Goal: Complete application form

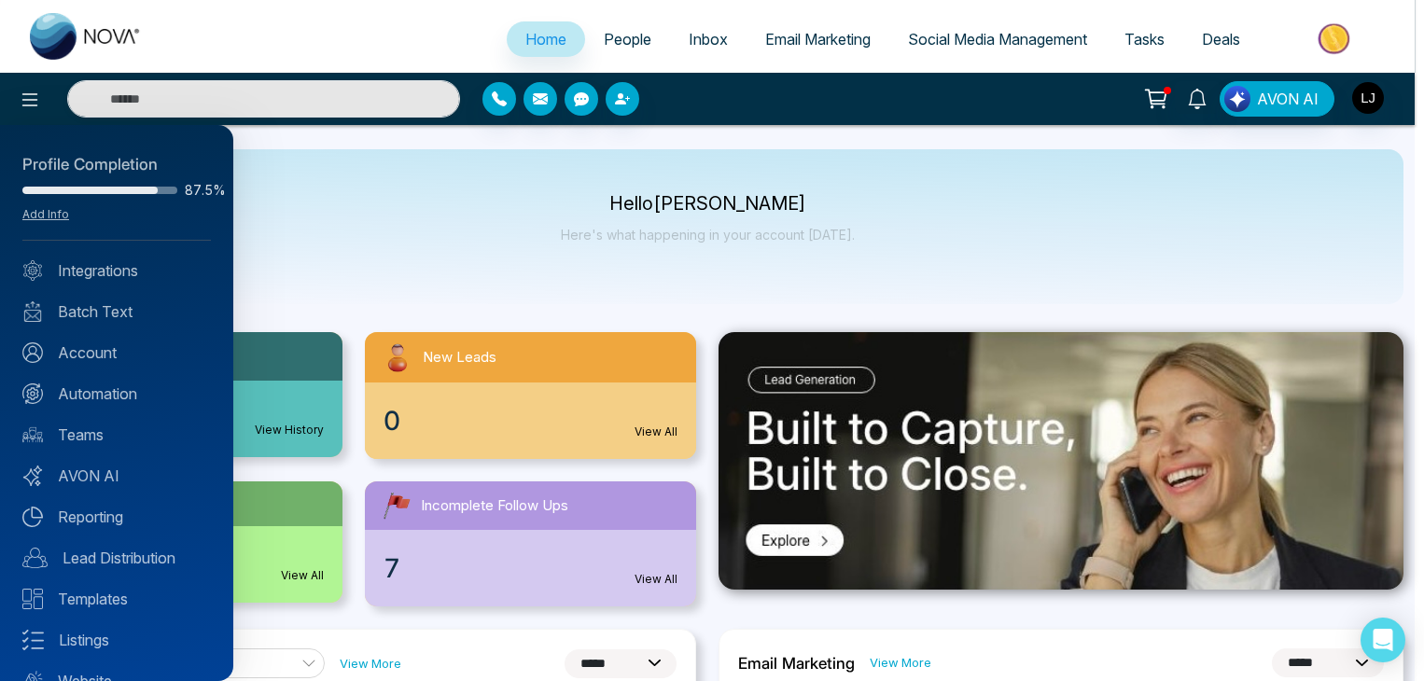
select select "*"
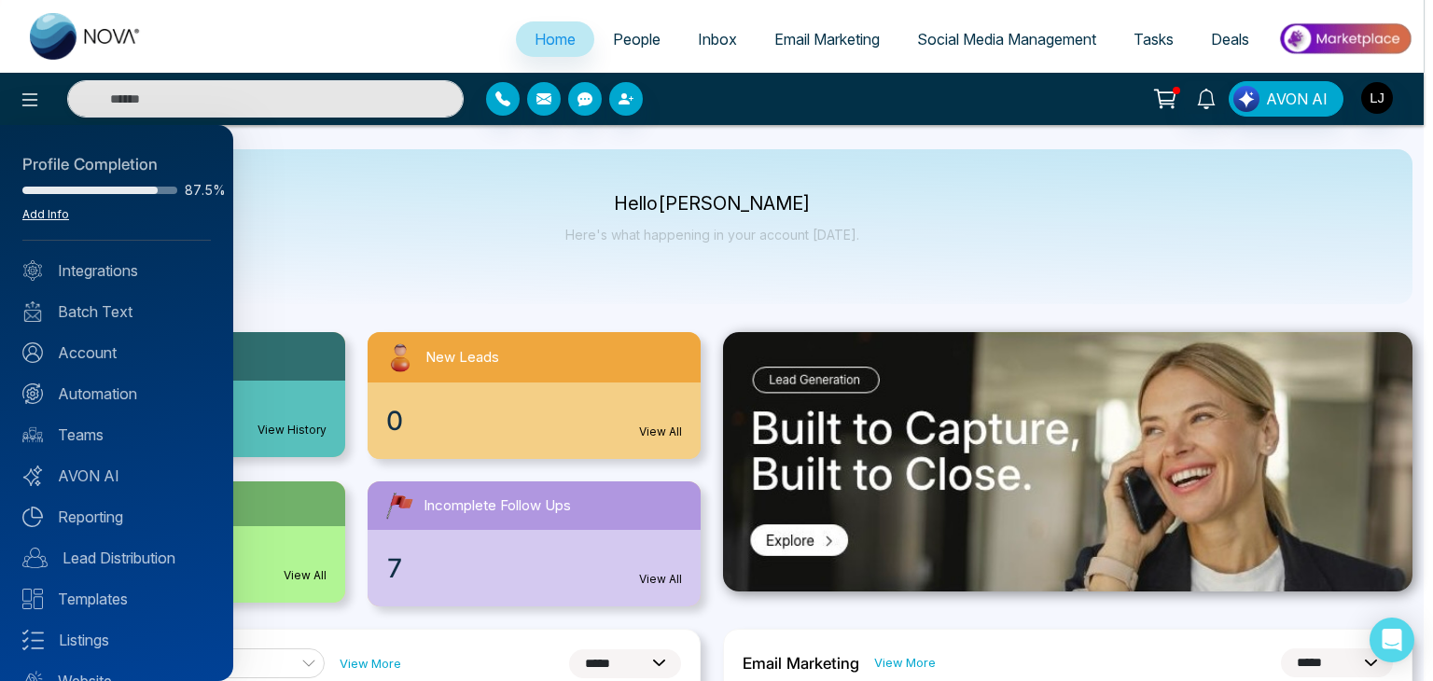
click at [42, 212] on link "Add Info" at bounding box center [45, 214] width 47 height 14
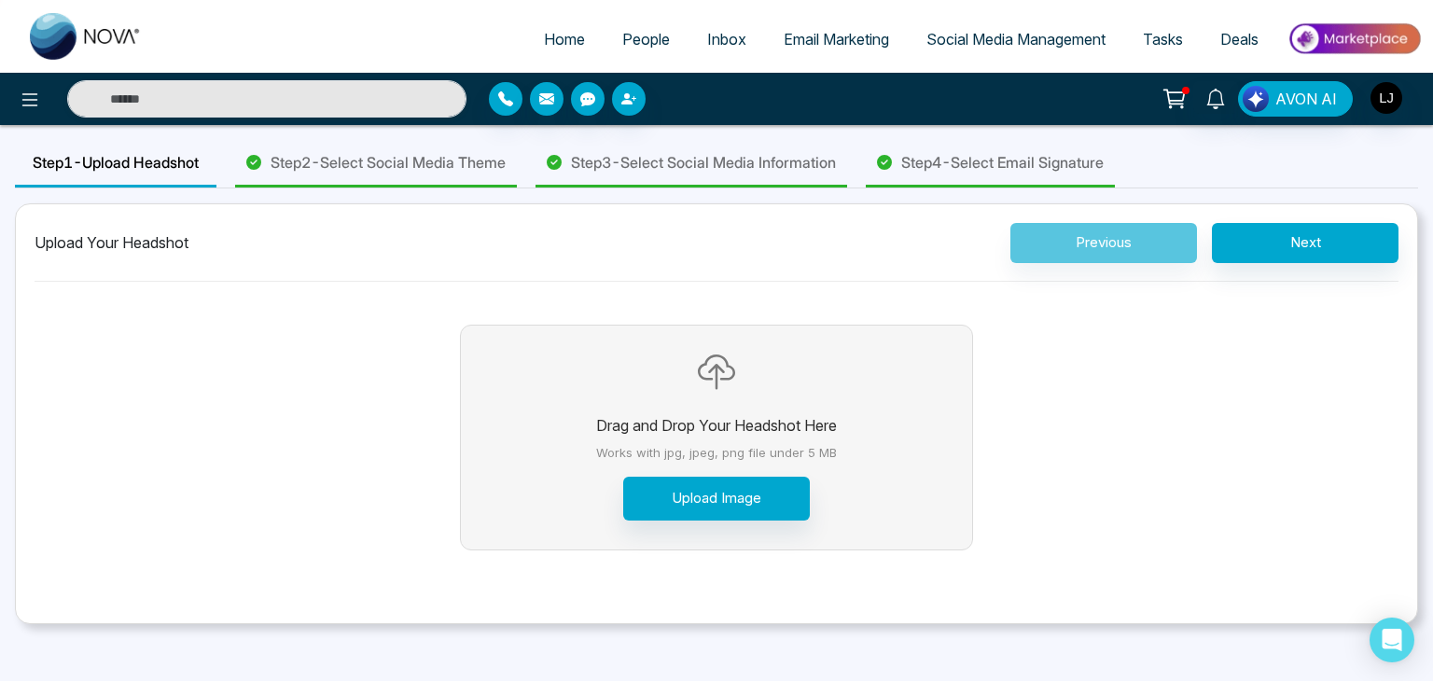
click at [700, 170] on span "Step 3 - Select Social Media Information" at bounding box center [703, 162] width 265 height 22
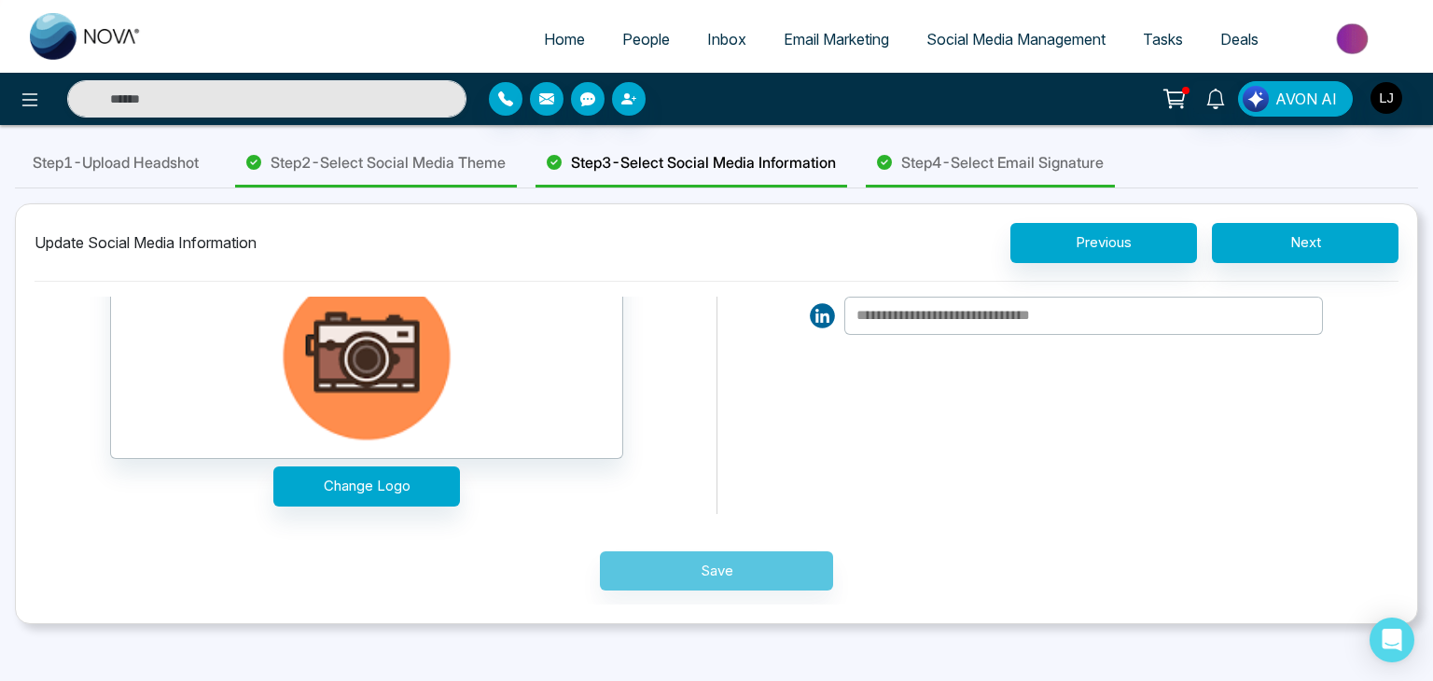
scroll to position [146, 0]
click at [691, 573] on div "Save" at bounding box center [716, 559] width 1213 height 92
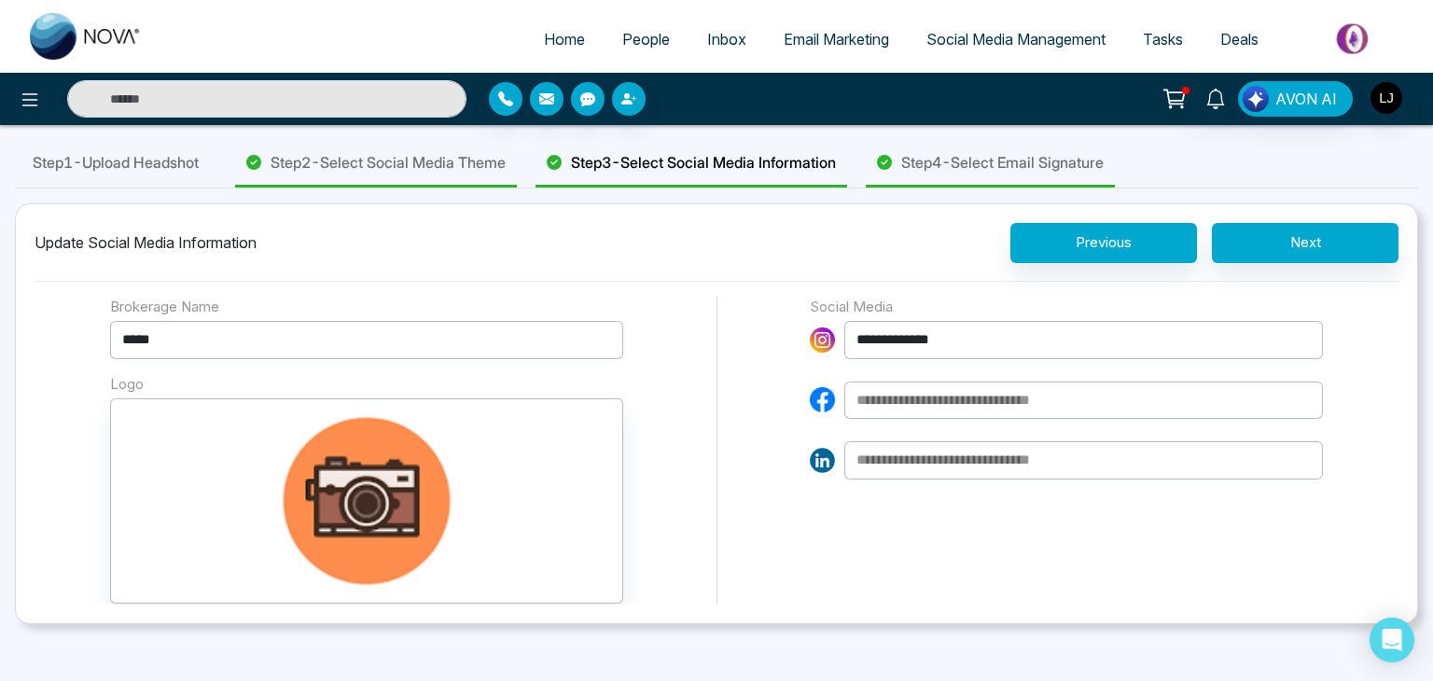
click at [604, 36] on link "People" at bounding box center [646, 38] width 85 height 35
